Goal: Ask a question

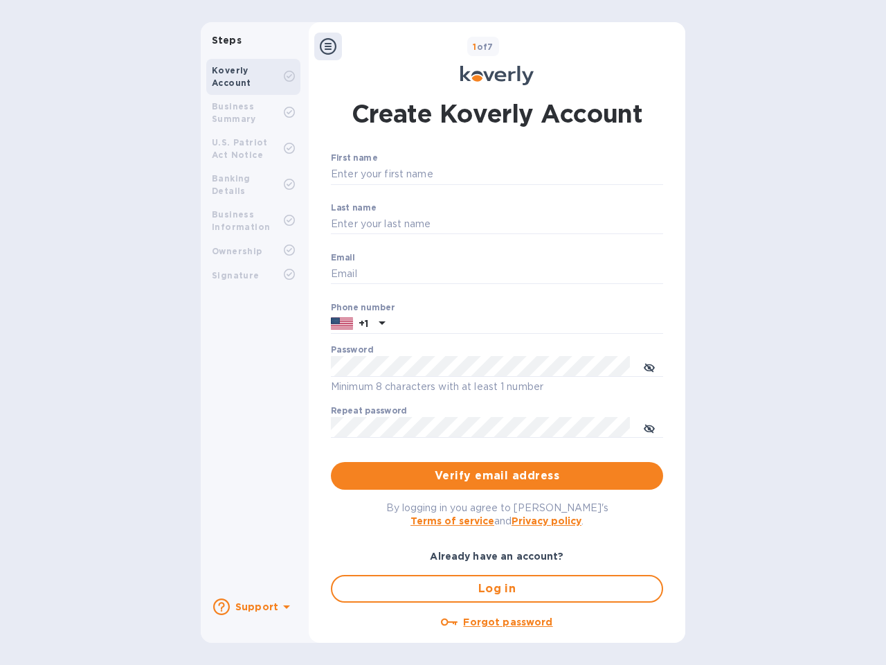
click at [253, 606] on b "Support" at bounding box center [256, 606] width 43 height 11
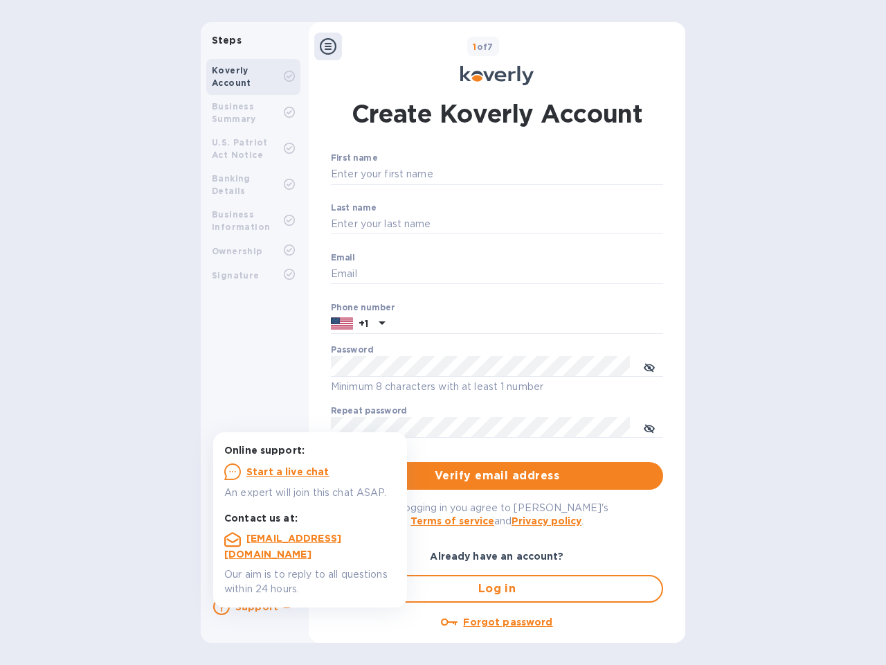
click at [222, 606] on icon at bounding box center [221, 606] width 17 height 17
click at [328, 46] on icon at bounding box center [328, 46] width 17 height 17
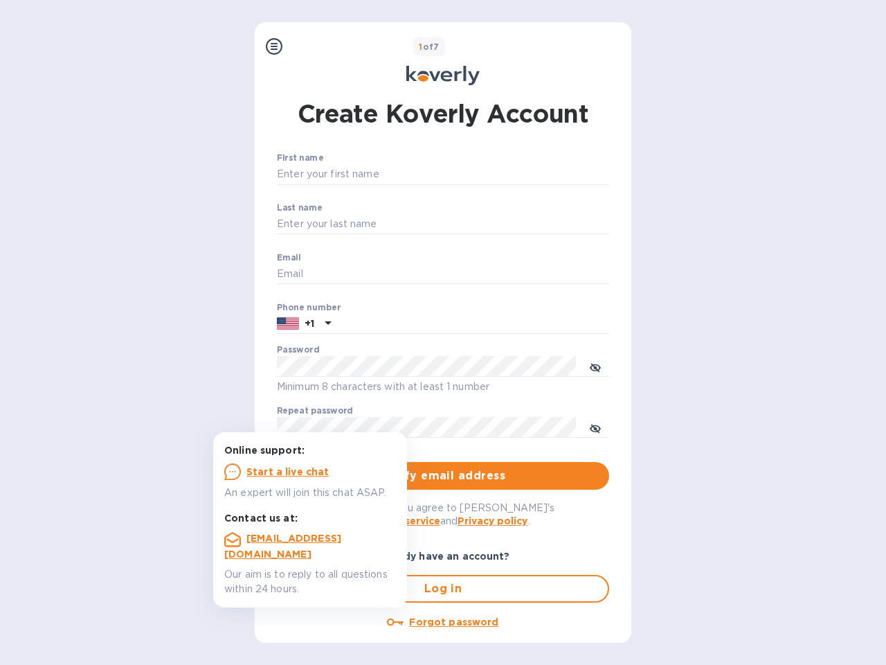
click at [494, 174] on input "First name" at bounding box center [443, 174] width 332 height 21
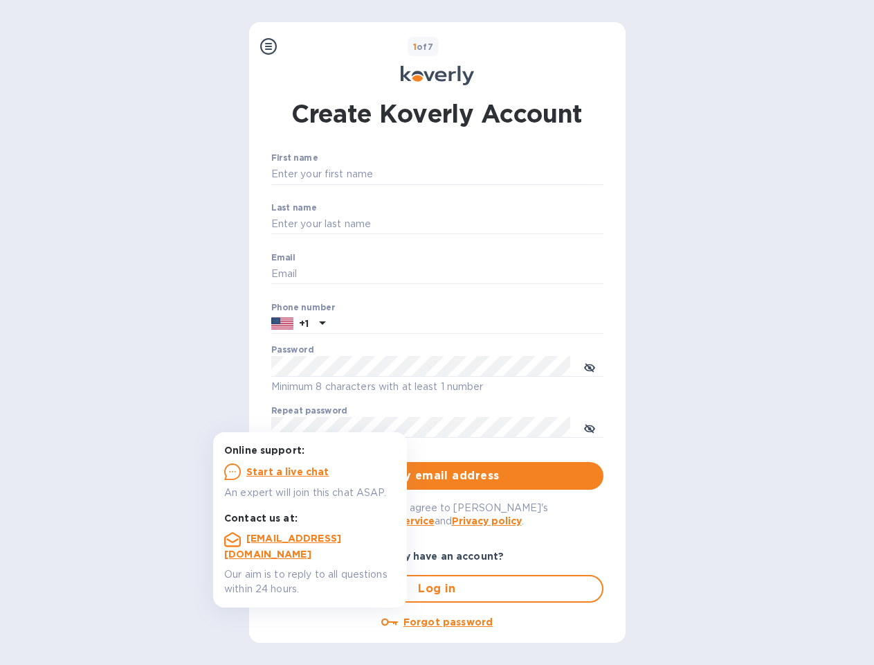
click at [494, 224] on input "Last name" at bounding box center [437, 224] width 332 height 21
click at [494, 274] on input "Email" at bounding box center [437, 274] width 332 height 21
click at [494, 324] on input "text" at bounding box center [467, 324] width 273 height 21
click at [358, 324] on input "text" at bounding box center [467, 324] width 273 height 21
click at [380, 324] on input "text" at bounding box center [467, 324] width 273 height 21
